Goal: Navigation & Orientation: Go to known website

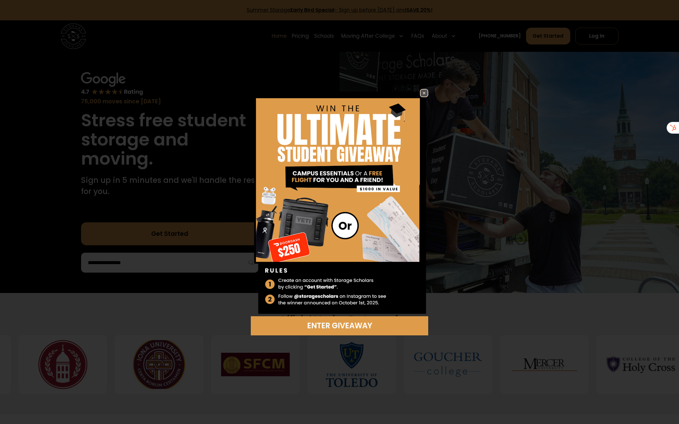
click at [424, 94] on img at bounding box center [423, 93] width 7 height 7
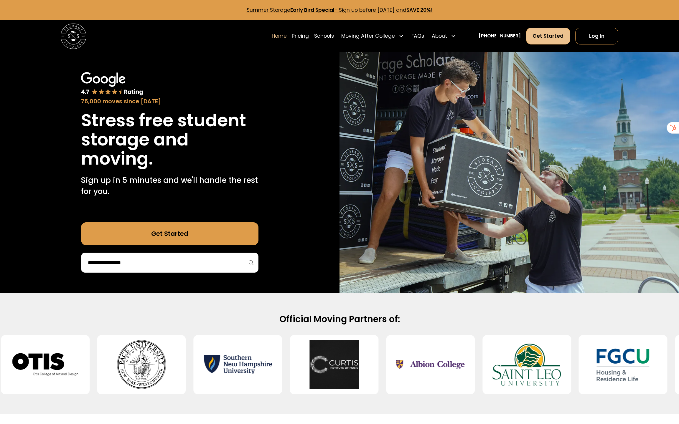
click at [542, 35] on link "Get Started" at bounding box center [548, 36] width 44 height 17
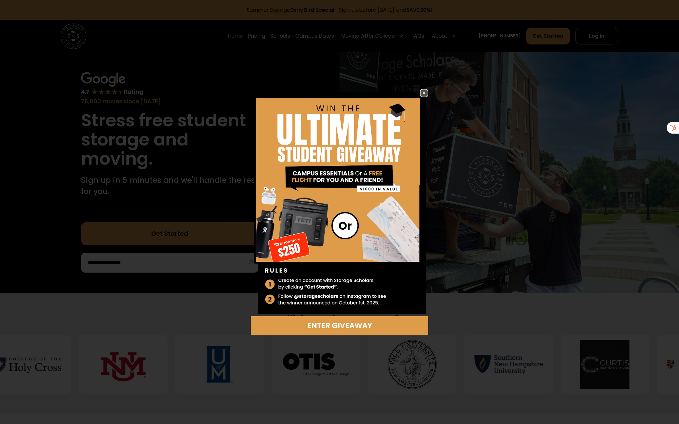
click at [422, 93] on img at bounding box center [423, 93] width 7 height 7
